Goal: Information Seeking & Learning: Find contact information

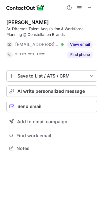
scroll to position [144, 101]
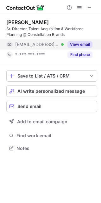
click at [88, 46] on button "View email" at bounding box center [80, 44] width 25 height 6
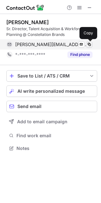
click at [90, 45] on span at bounding box center [89, 44] width 5 height 5
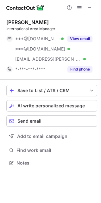
scroll to position [158, 101]
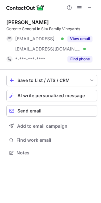
scroll to position [148, 101]
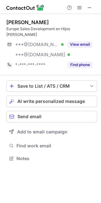
scroll to position [154, 101]
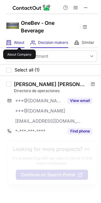
click at [19, 42] on span "About" at bounding box center [19, 42] width 10 height 5
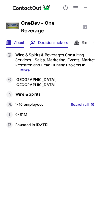
click at [46, 45] on div "Decision makers View Employees" at bounding box center [50, 43] width 38 height 10
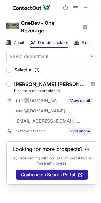
click at [38, 86] on div "Miriam Gonzalez Lopez" at bounding box center [50, 84] width 73 height 6
click at [10, 87] on label at bounding box center [8, 108] width 5 height 55
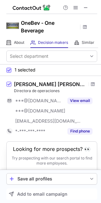
click at [10, 70] on span at bounding box center [8, 70] width 5 height 5
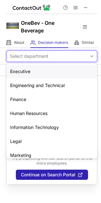
click at [26, 56] on div "Select department" at bounding box center [29, 56] width 39 height 6
click at [62, 27] on h1 "OneBev - One Beverage" at bounding box center [49, 26] width 57 height 15
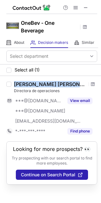
drag, startPoint x: 72, startPoint y: 83, endPoint x: 15, endPoint y: 87, distance: 56.7
click at [15, 87] on div "Miriam Gonzalez Lopez" at bounding box center [56, 84] width 84 height 6
copy div "Miriam Gonzalez Lopez"
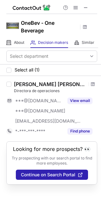
click at [94, 80] on div "Miriam Gonzalez Lopez Directora de operaciones ***@gmail.com ***@hotmail.com **…" at bounding box center [50, 109] width 101 height 66
click at [87, 7] on span at bounding box center [86, 7] width 5 height 5
